Goal: Information Seeking & Learning: Learn about a topic

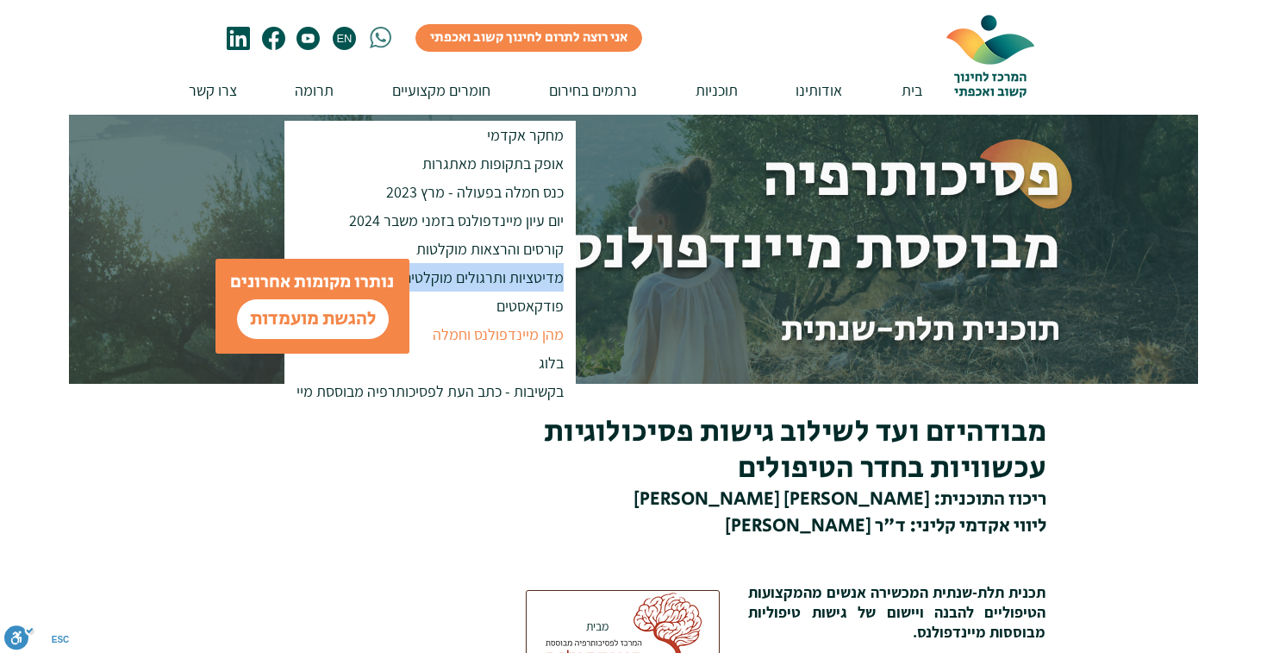
click at [539, 344] on p "מהן מיינדפולנס וחמלה" at bounding box center [498, 334] width 147 height 28
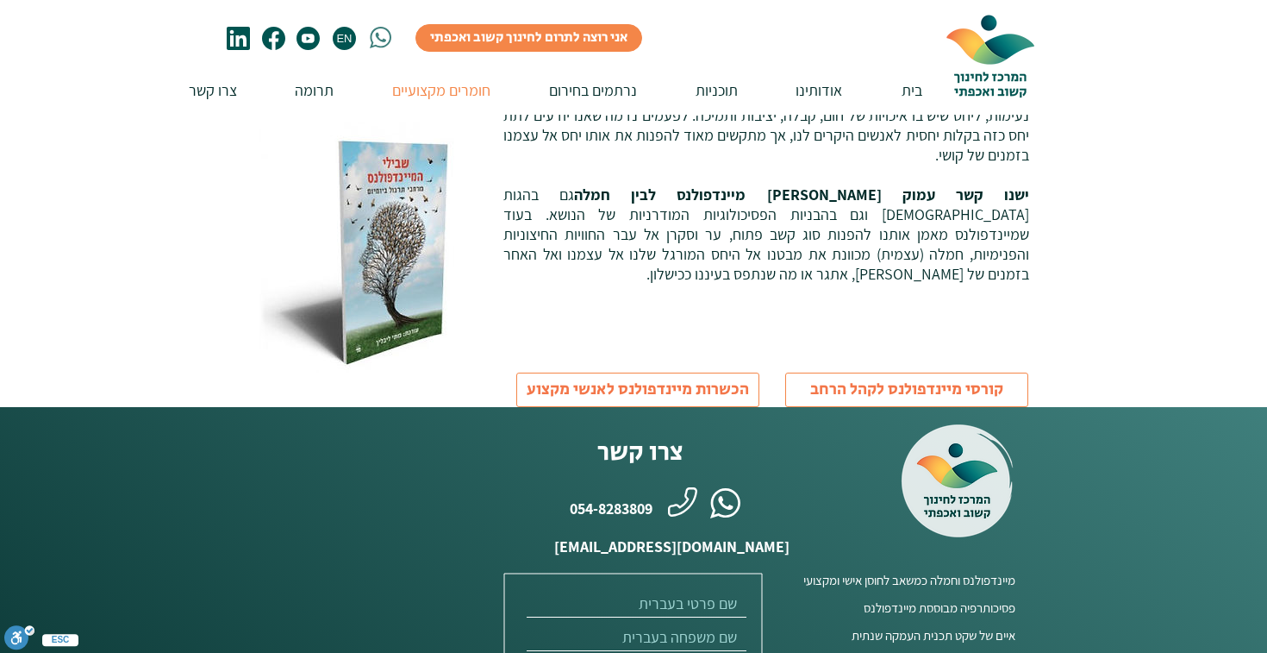
scroll to position [753, 0]
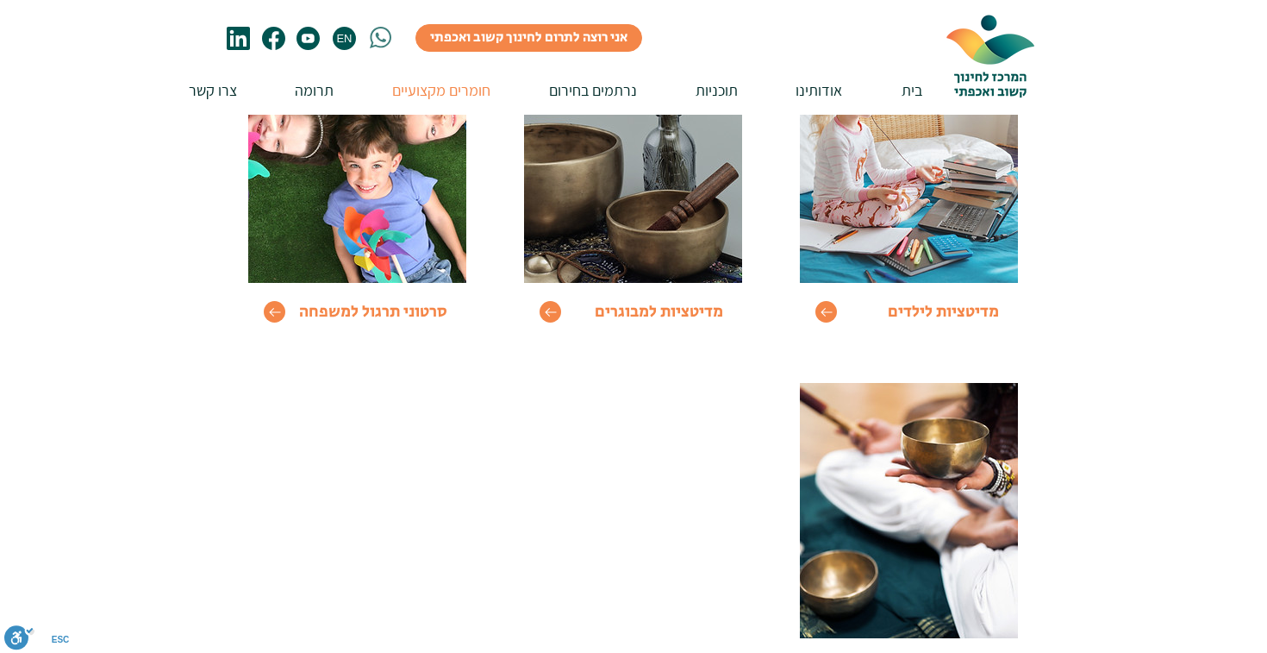
scroll to position [158, 0]
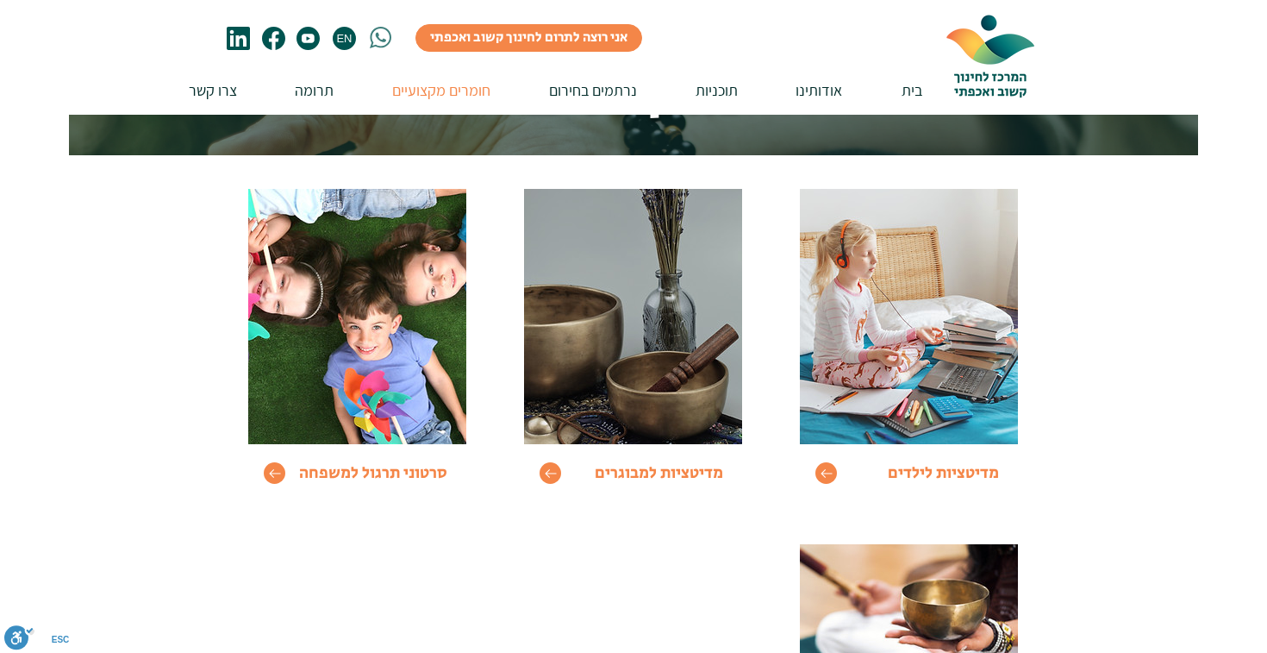
click at [610, 461] on span "מדיטציות למבוגרים" at bounding box center [659, 472] width 128 height 23
click at [543, 473] on icon "Go to" at bounding box center [550, 473] width 15 height 15
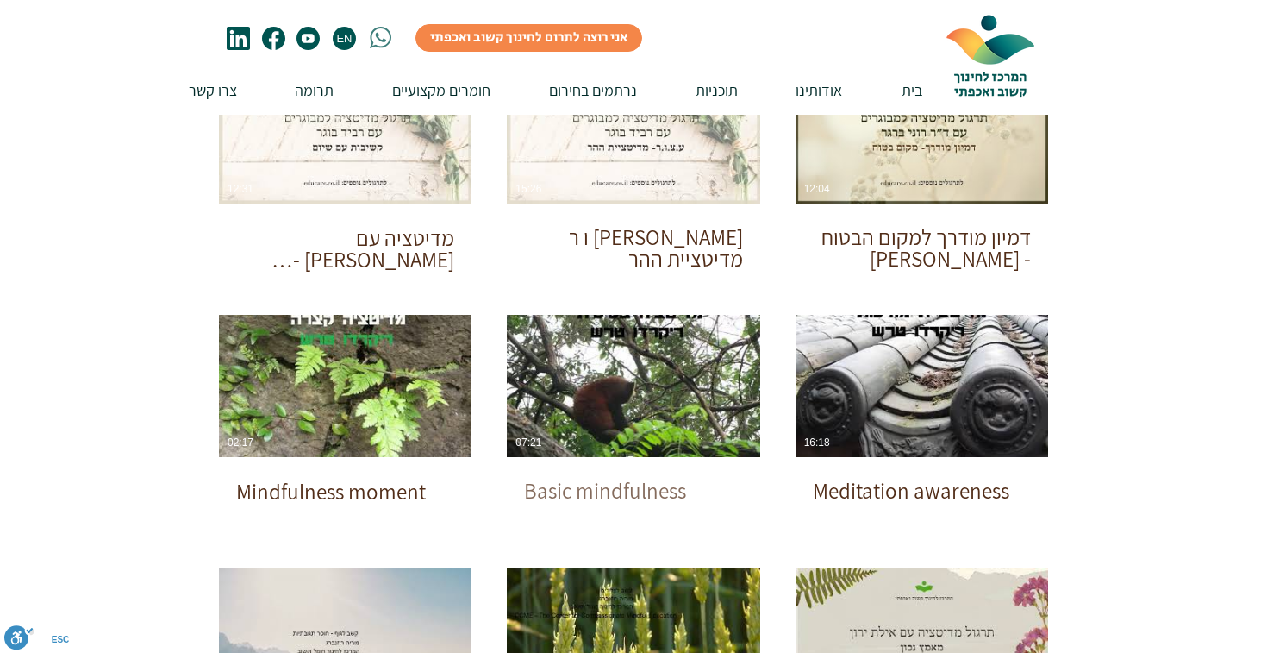
scroll to position [271, 0]
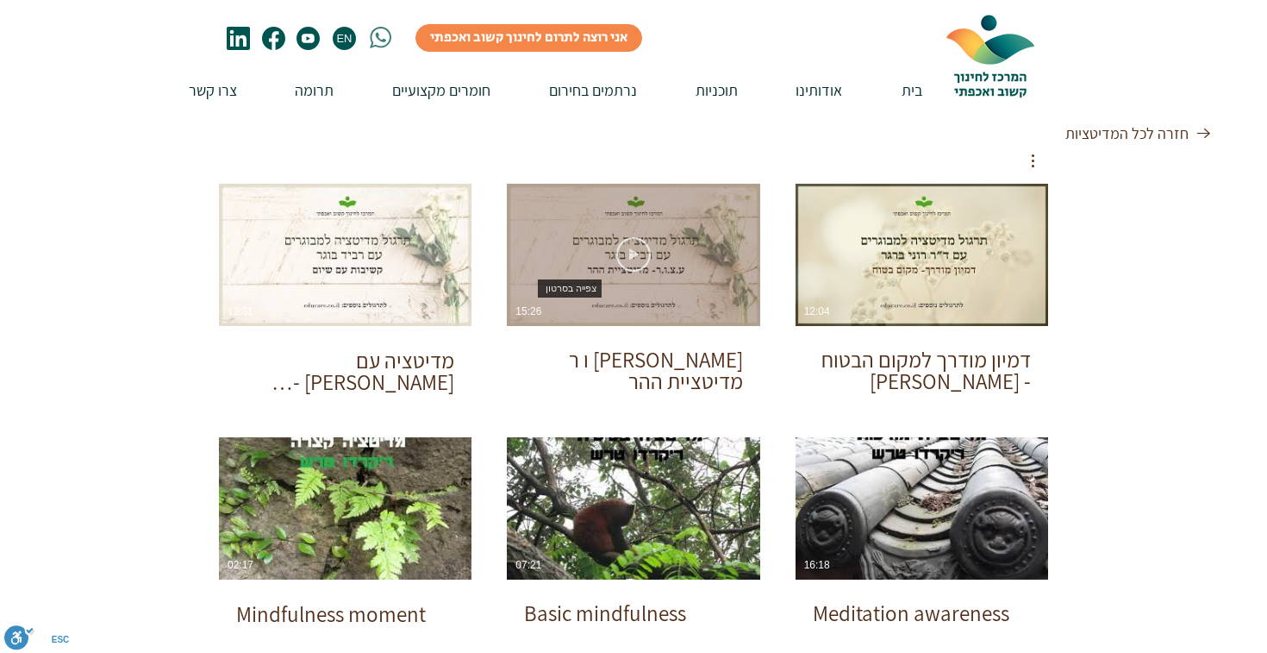
click at [635, 252] on icon "צפייה בסרטון" at bounding box center [633, 254] width 34 height 34
